Goal: Information Seeking & Learning: Learn about a topic

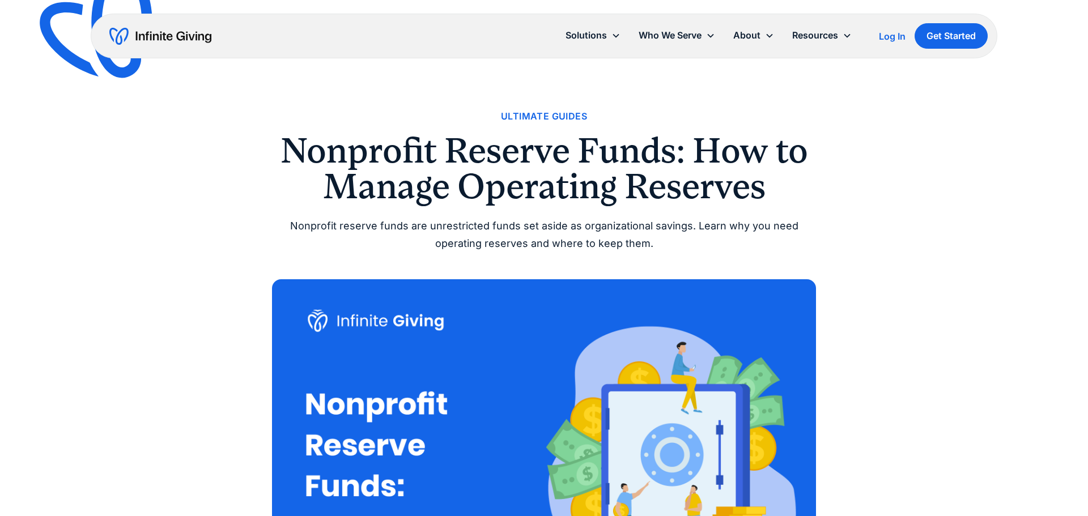
click at [184, 41] on img "home" at bounding box center [160, 36] width 102 height 18
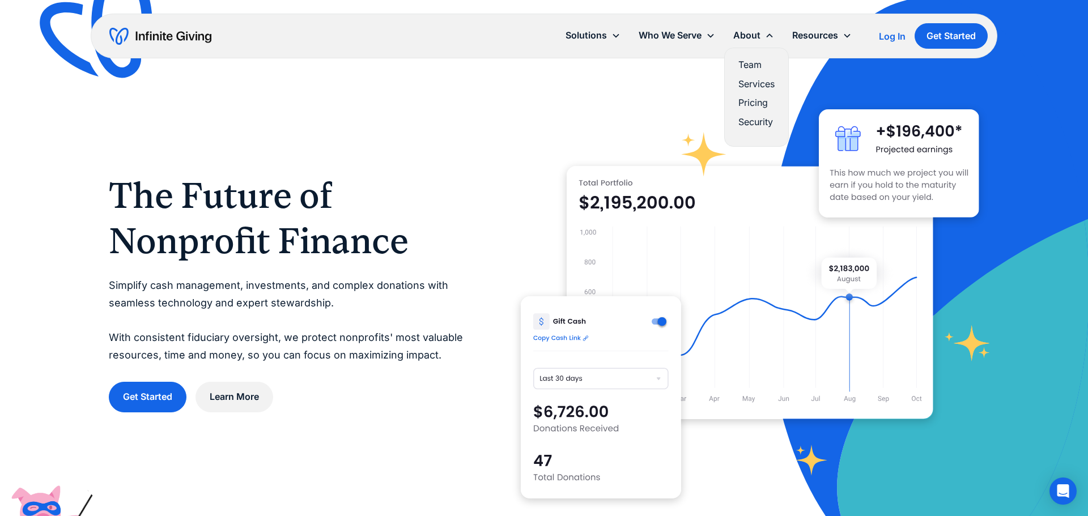
click at [758, 61] on link "Team" at bounding box center [756, 64] width 36 height 15
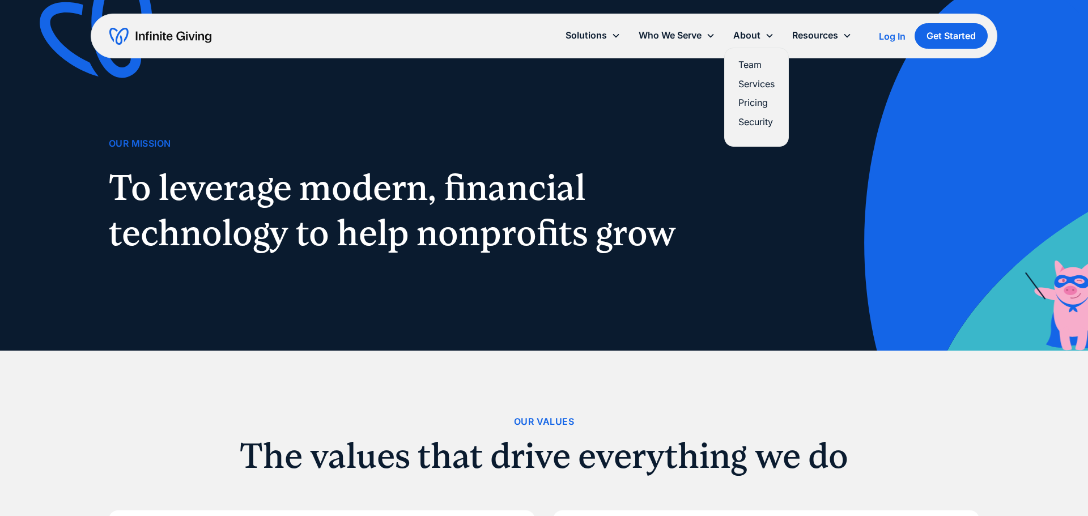
click at [757, 100] on link "Pricing" at bounding box center [756, 102] width 36 height 15
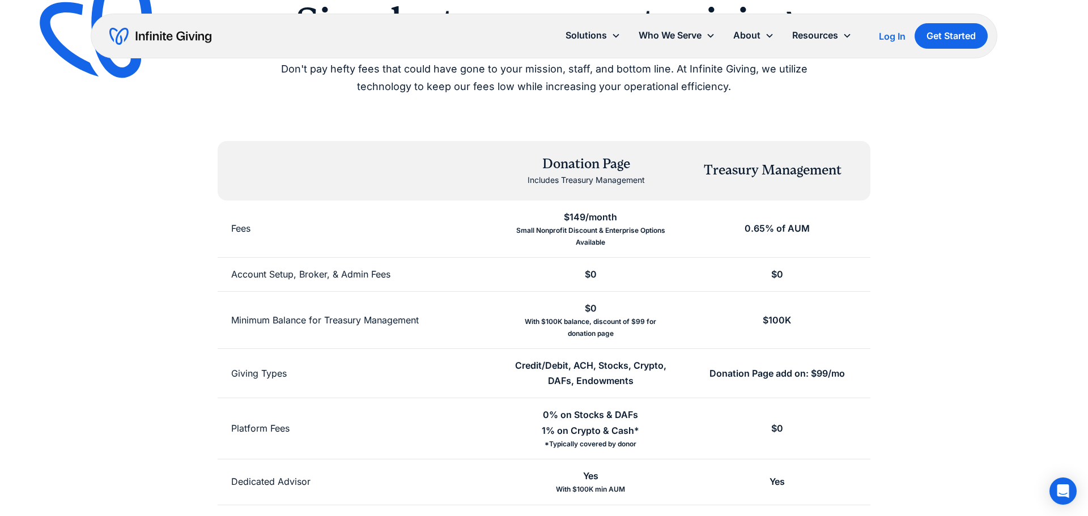
scroll to position [109, 0]
drag, startPoint x: 742, startPoint y: 227, endPoint x: 818, endPoint y: 228, distance: 75.4
click at [818, 228] on div "0.65% of AUM" at bounding box center [777, 230] width 186 height 57
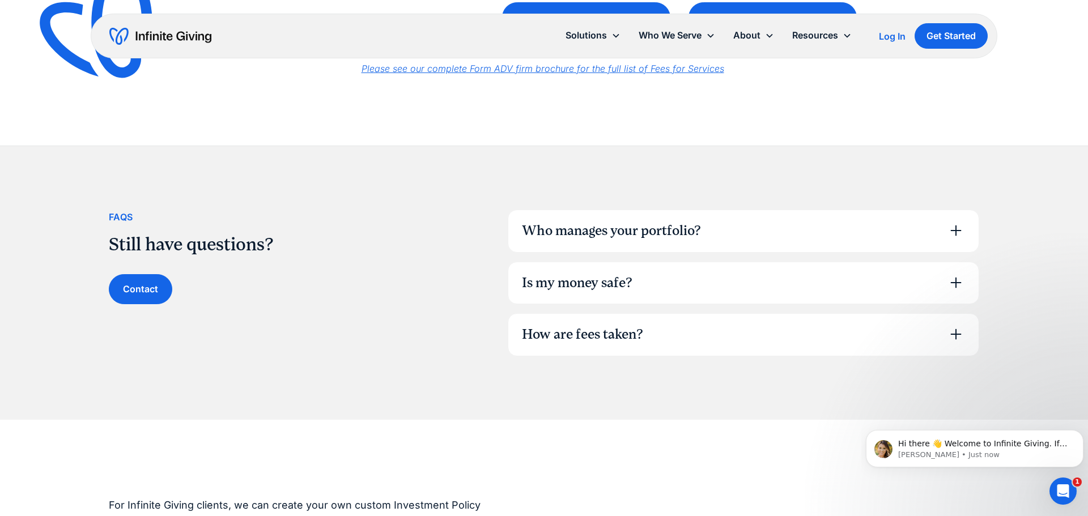
scroll to position [697, 0]
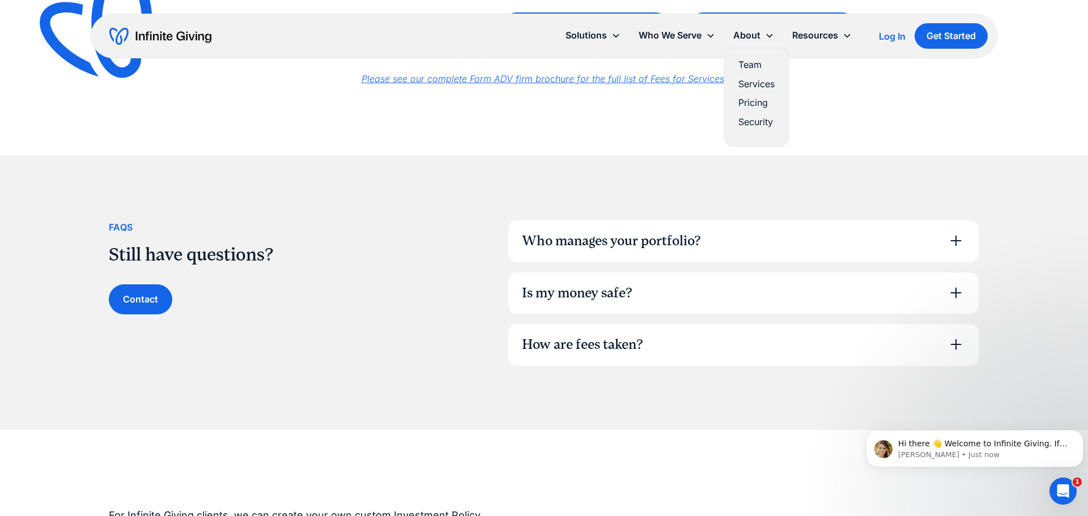
click at [752, 63] on link "Team" at bounding box center [756, 64] width 36 height 15
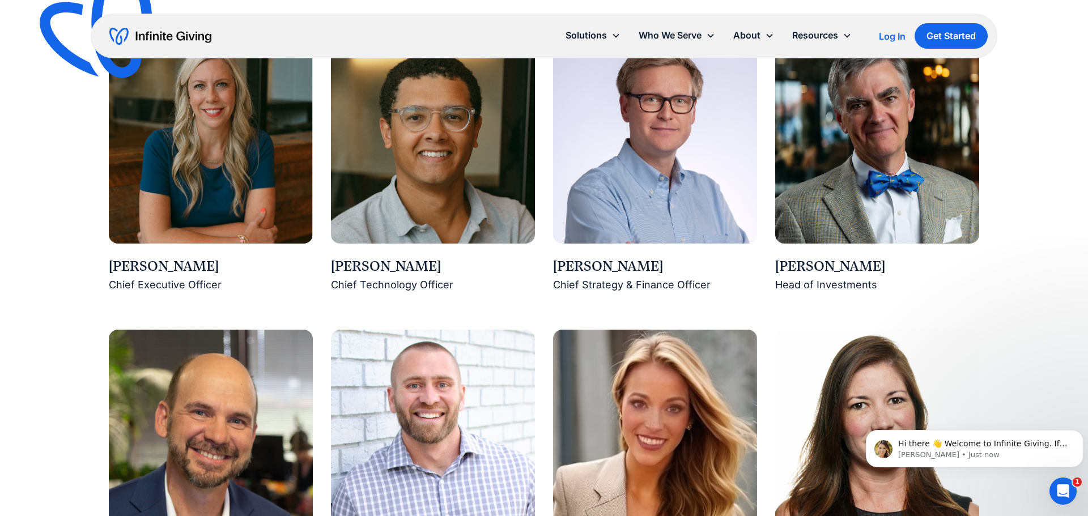
scroll to position [968, 0]
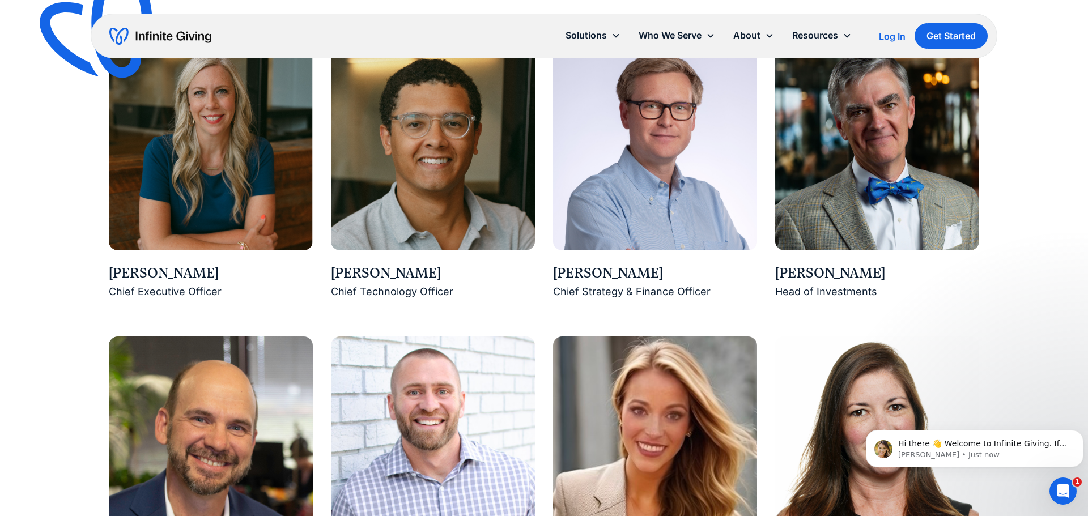
click at [834, 270] on div "Buster Wright" at bounding box center [877, 273] width 204 height 19
click at [841, 207] on img at bounding box center [877, 148] width 204 height 204
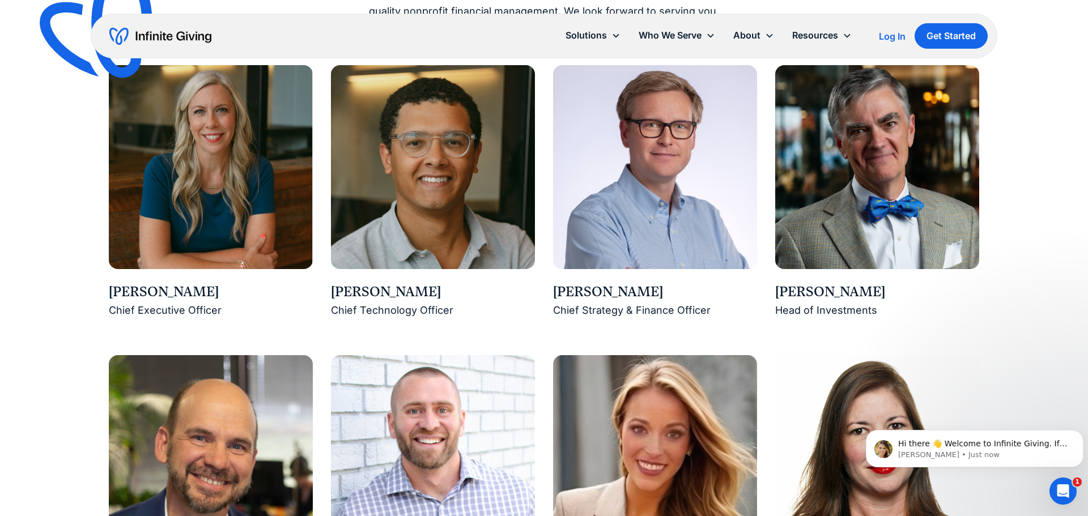
scroll to position [844, 0]
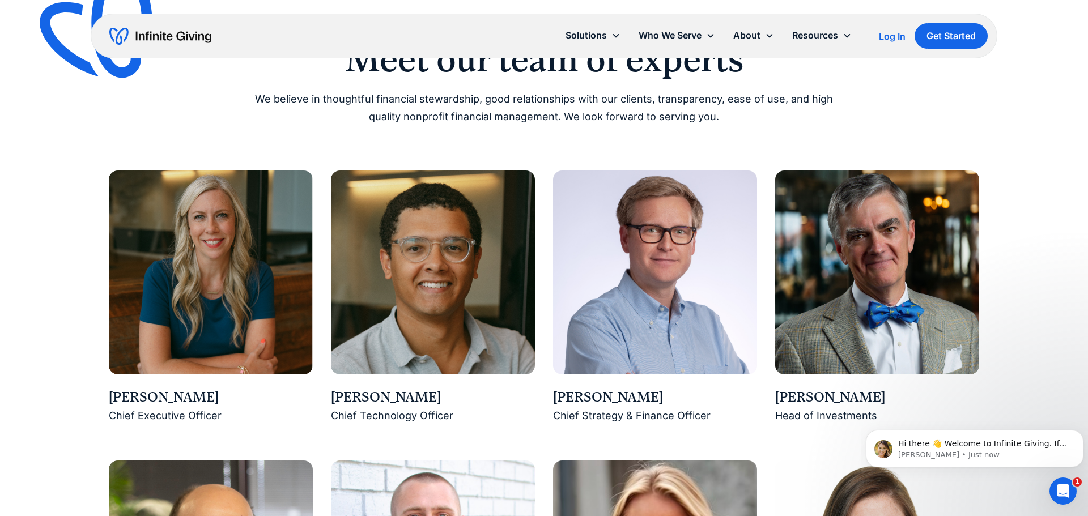
click at [839, 210] on img at bounding box center [877, 273] width 204 height 204
click at [869, 263] on img at bounding box center [877, 273] width 204 height 204
click at [834, 281] on img at bounding box center [877, 273] width 204 height 204
click at [233, 286] on img at bounding box center [211, 273] width 204 height 204
click at [409, 290] on img at bounding box center [433, 273] width 204 height 204
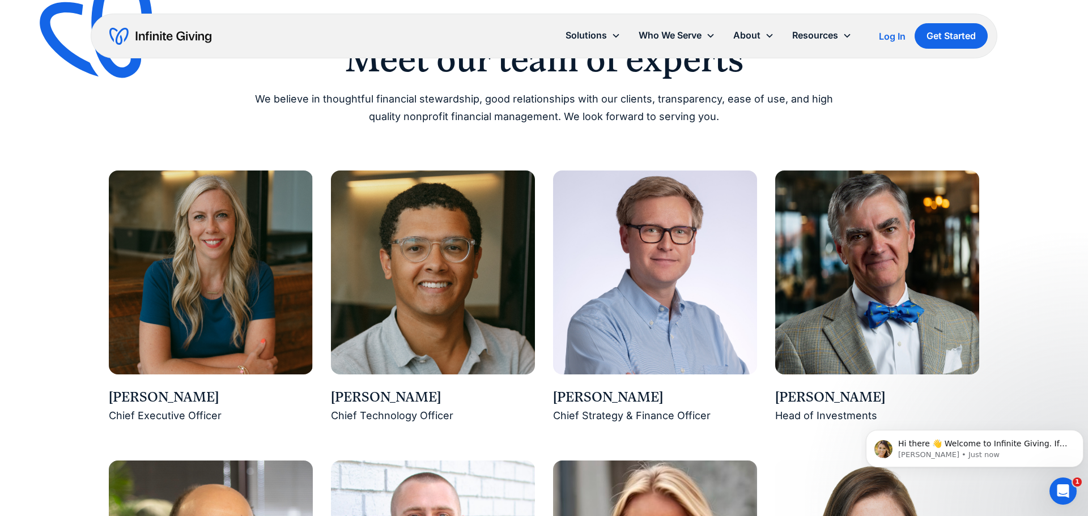
click at [652, 271] on img at bounding box center [655, 273] width 204 height 204
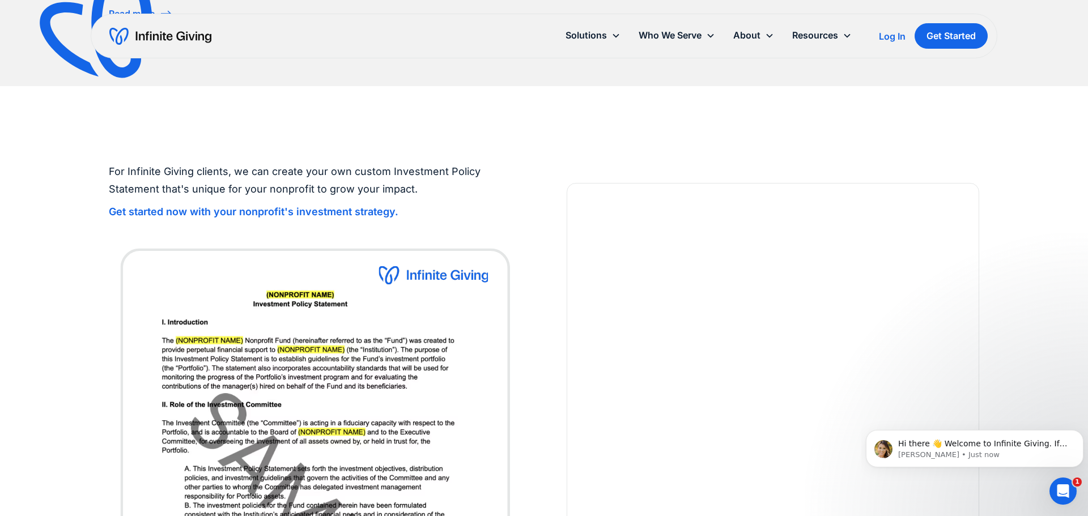
scroll to position [2757, 0]
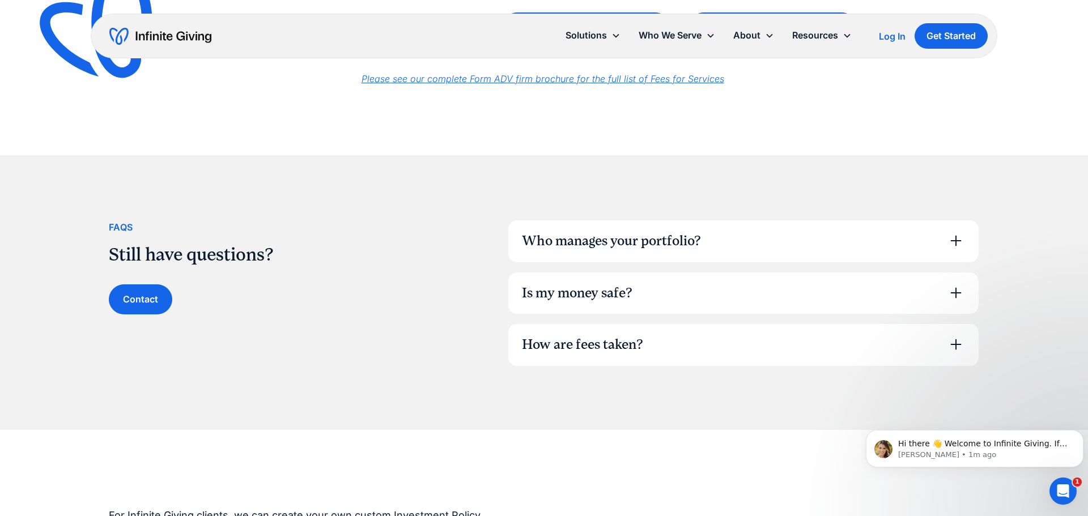
click at [811, 233] on div "Who manages your portfolio?" at bounding box center [743, 241] width 470 height 42
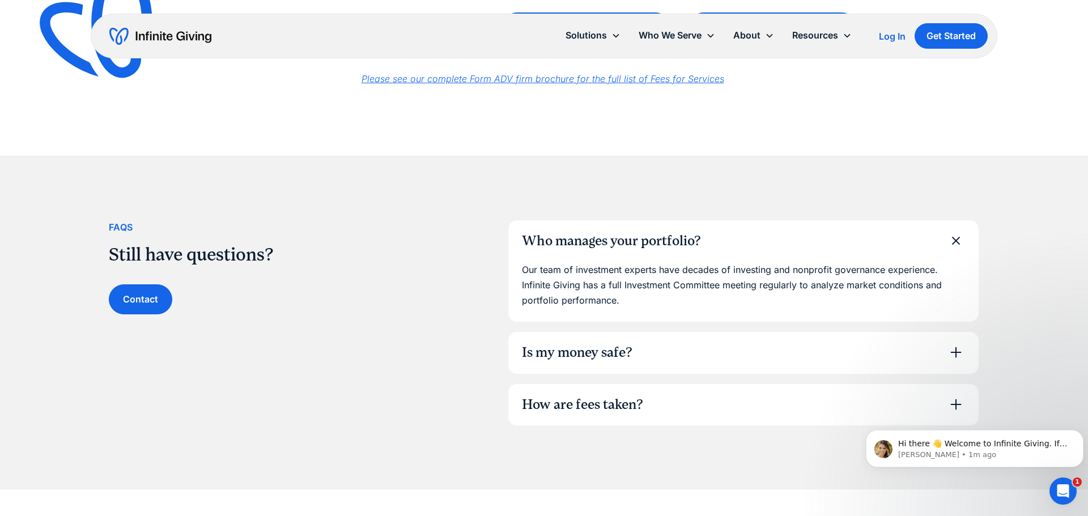
click at [768, 345] on div "Is my money safe?" at bounding box center [743, 353] width 470 height 42
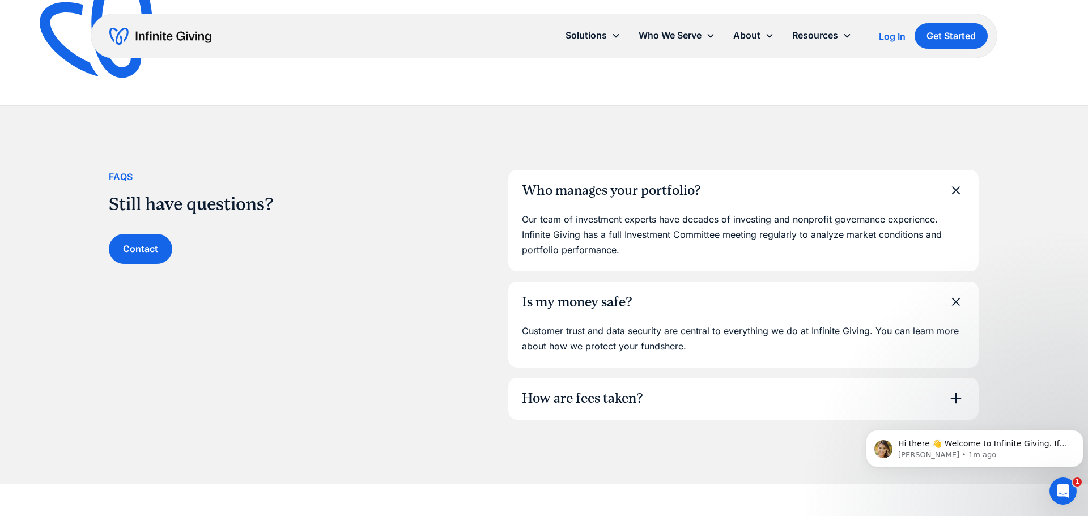
click at [733, 388] on div "How are fees taken?" at bounding box center [743, 399] width 470 height 42
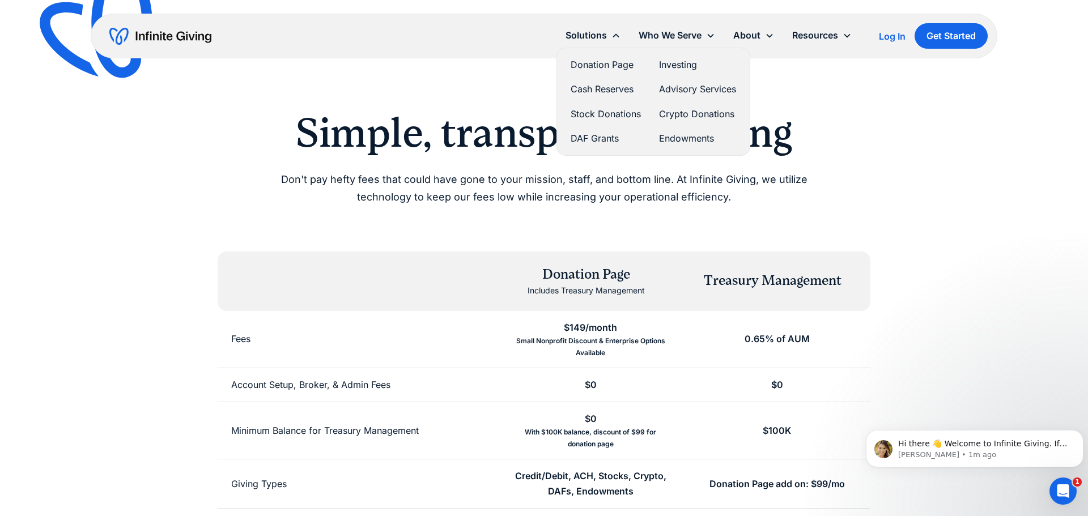
click at [681, 71] on link "Investing" at bounding box center [697, 64] width 77 height 15
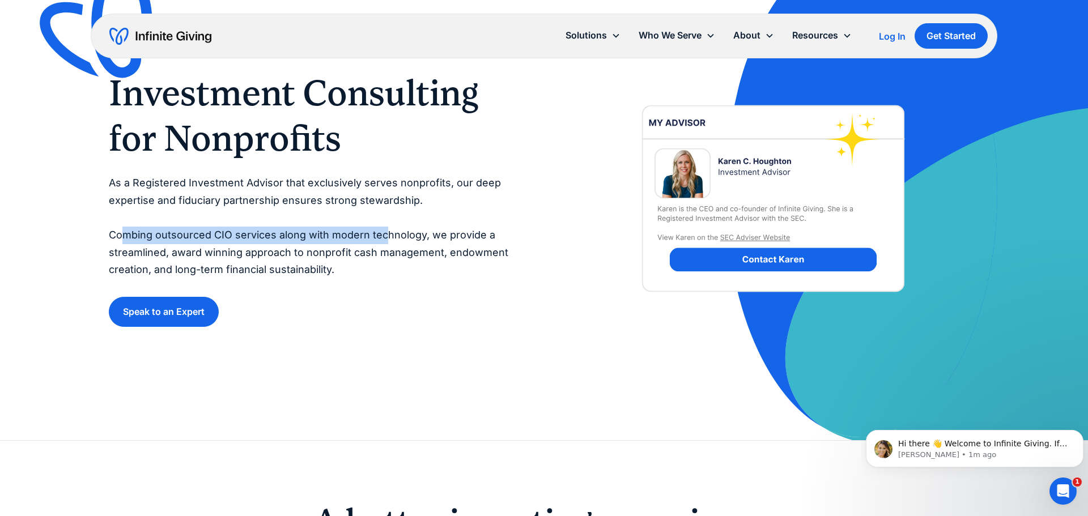
drag, startPoint x: 124, startPoint y: 231, endPoint x: 387, endPoint y: 234, distance: 262.9
click at [387, 234] on p "As a Registered Investment Advisor that exclusively serves nonprofits, our deep…" at bounding box center [315, 227] width 413 height 104
click at [388, 253] on p "As a Registered Investment Advisor that exclusively serves nonprofits, our deep…" at bounding box center [315, 227] width 413 height 104
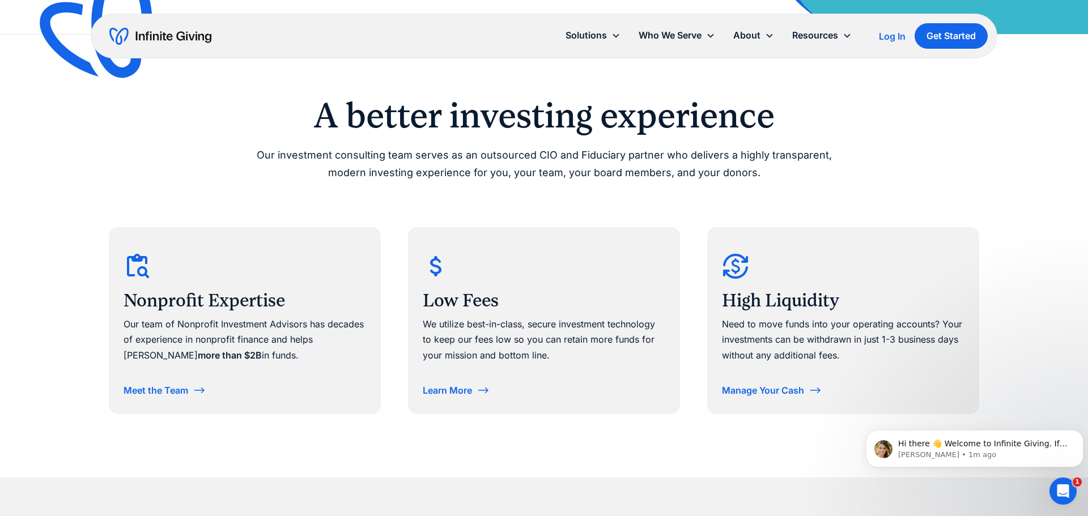
scroll to position [474, 0]
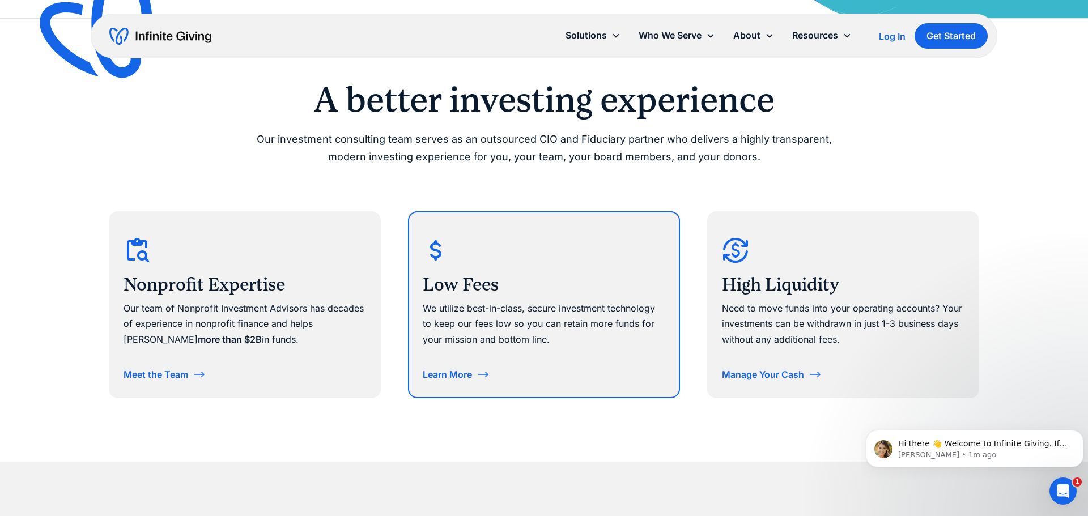
click at [542, 305] on div "We utilize best-in-class, secure investment technology to keep our fees low so …" at bounding box center [544, 324] width 243 height 46
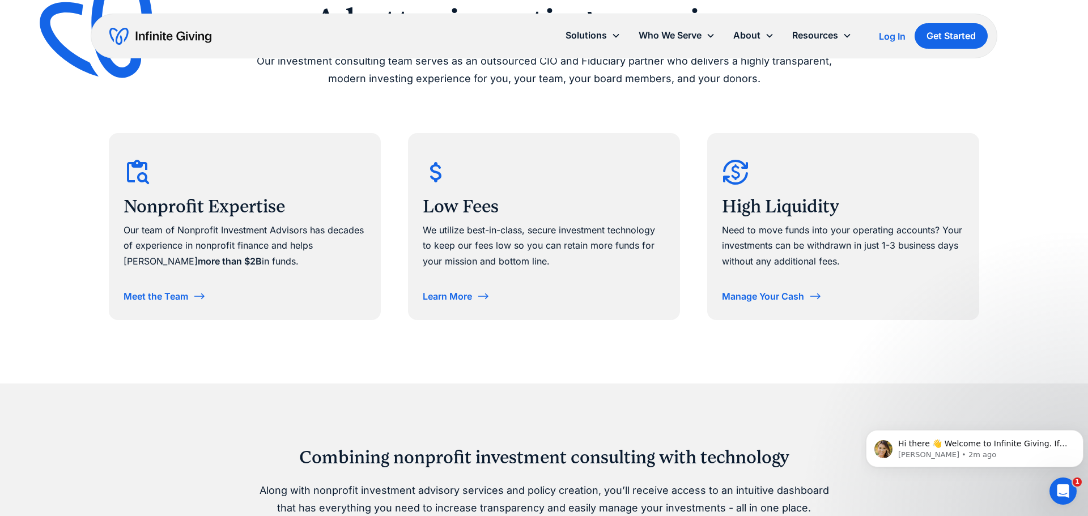
scroll to position [553, 0]
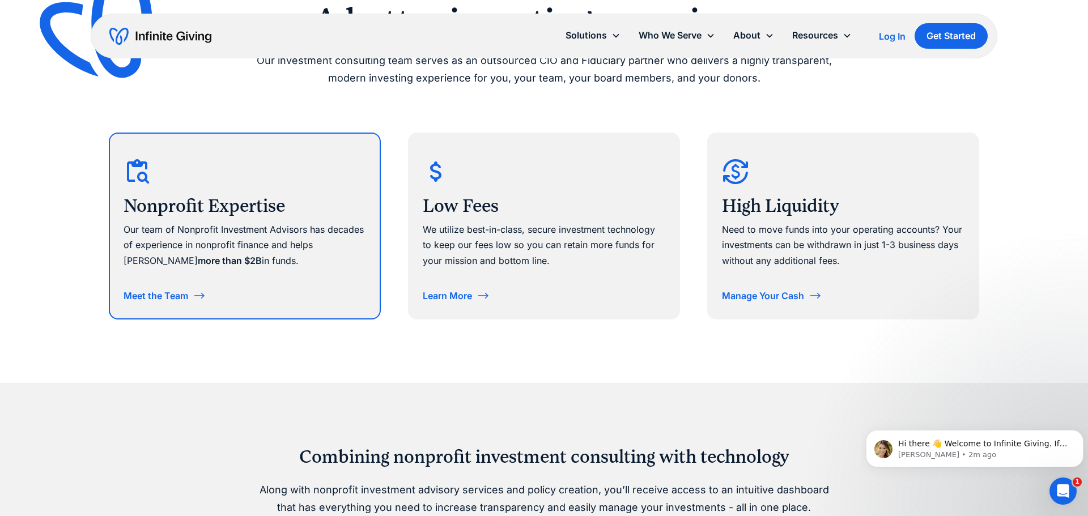
click at [279, 254] on div "Our team of Nonprofit Investment Advisors has decades of experience in nonprofi…" at bounding box center [245, 245] width 243 height 46
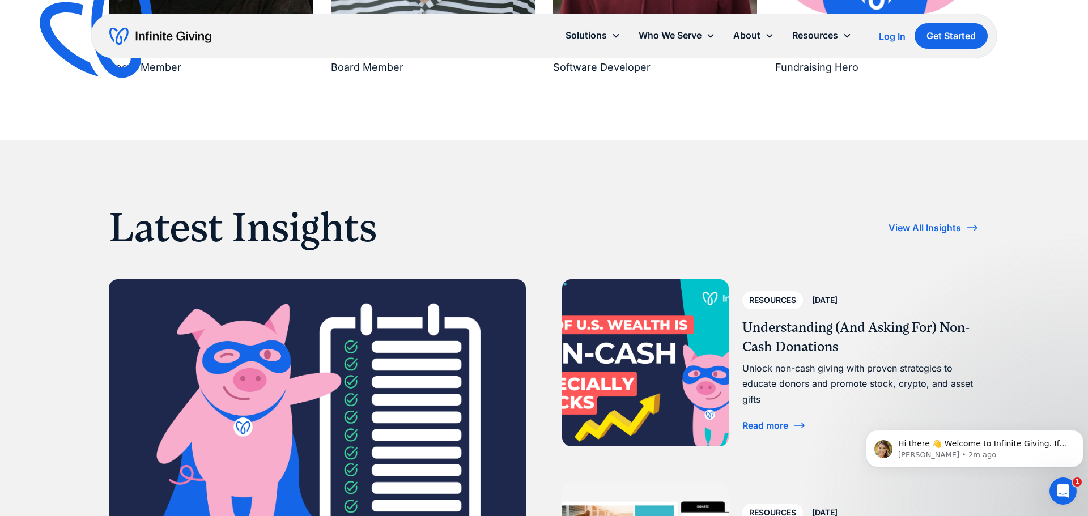
scroll to position [2181, 0]
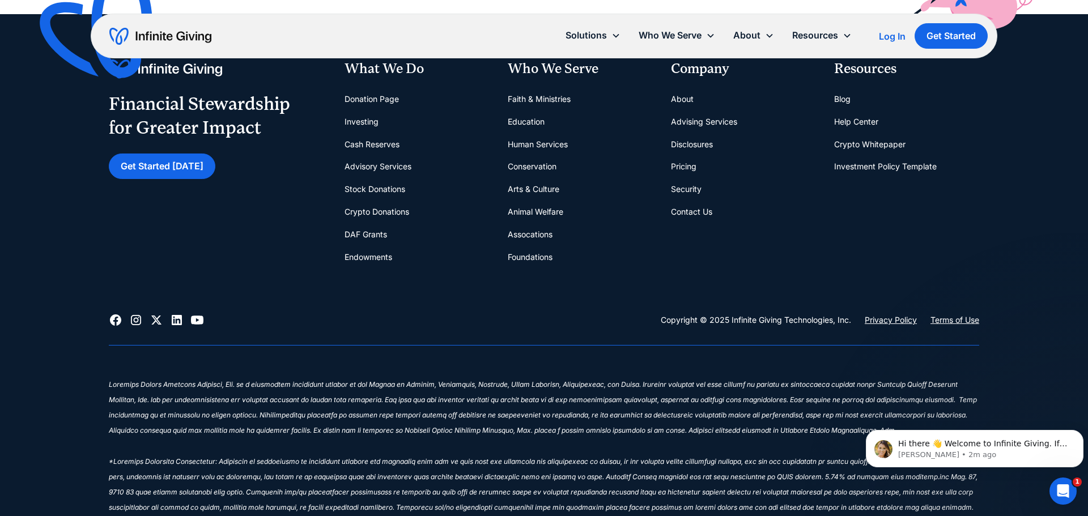
scroll to position [1874, 0]
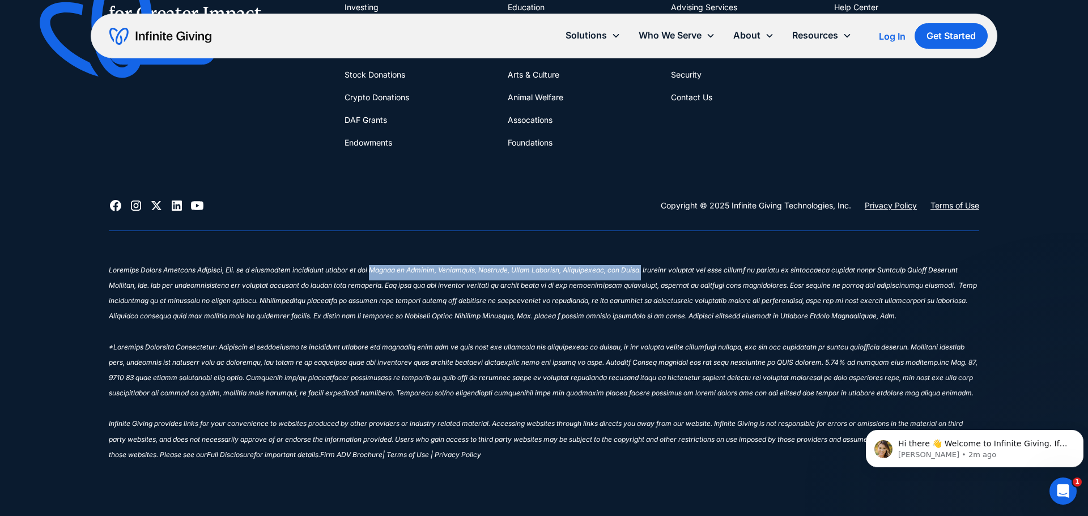
drag, startPoint x: 361, startPoint y: 270, endPoint x: 623, endPoint y: 271, distance: 261.8
click at [623, 271] on sup "‍ Infinite Giving provides links for your convenience to websites produced by o…" at bounding box center [543, 362] width 869 height 193
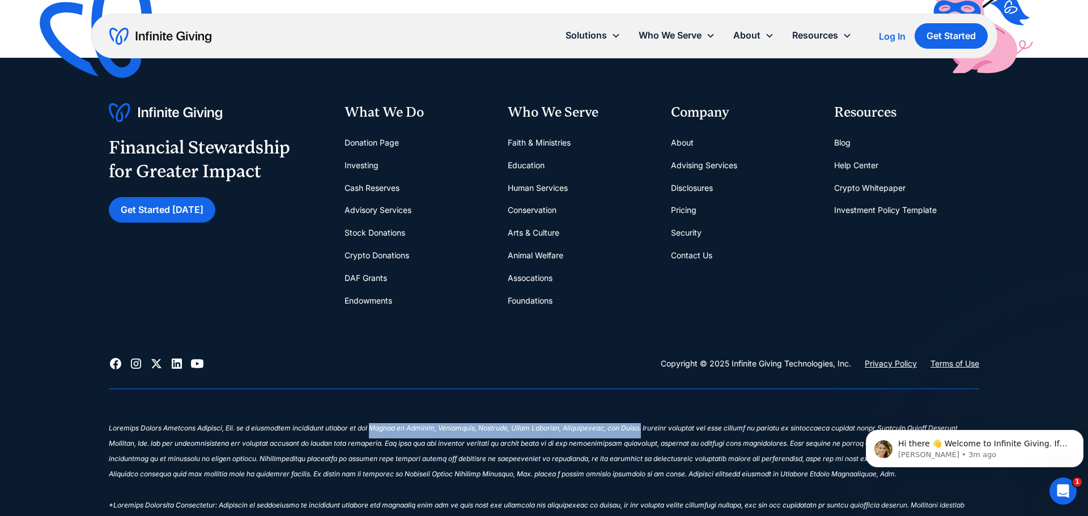
scroll to position [1726, 0]
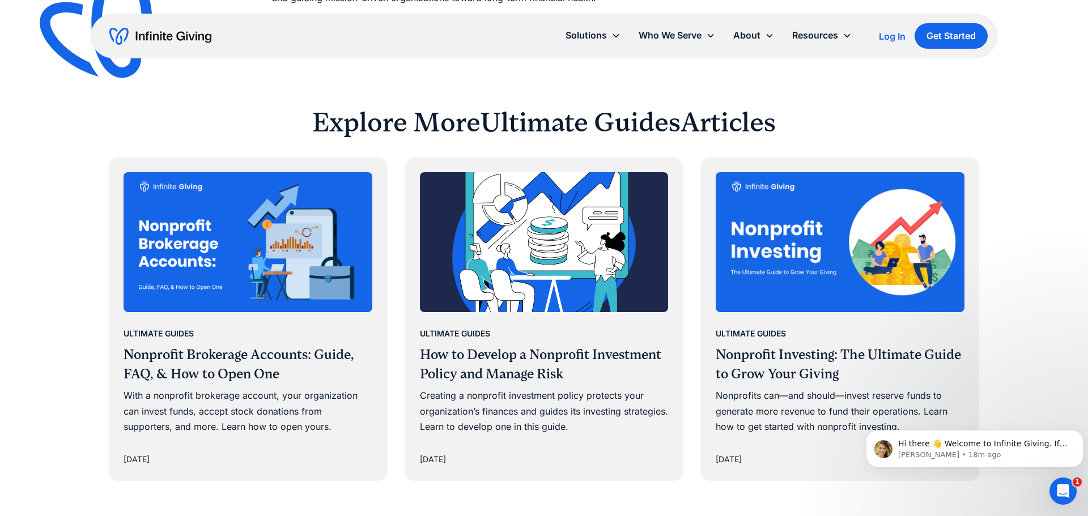
scroll to position [6401, 0]
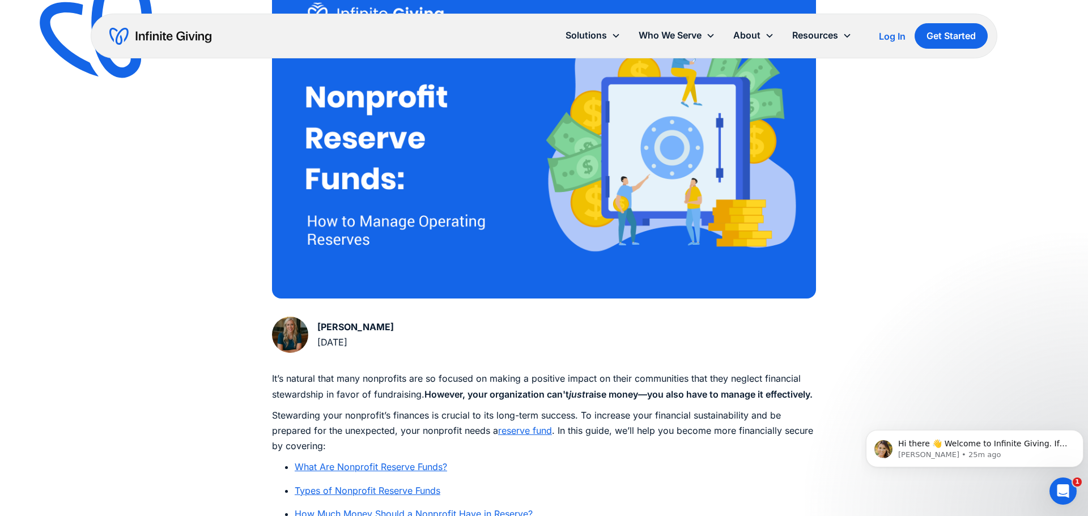
scroll to position [298, 0]
